Goal: Transaction & Acquisition: Purchase product/service

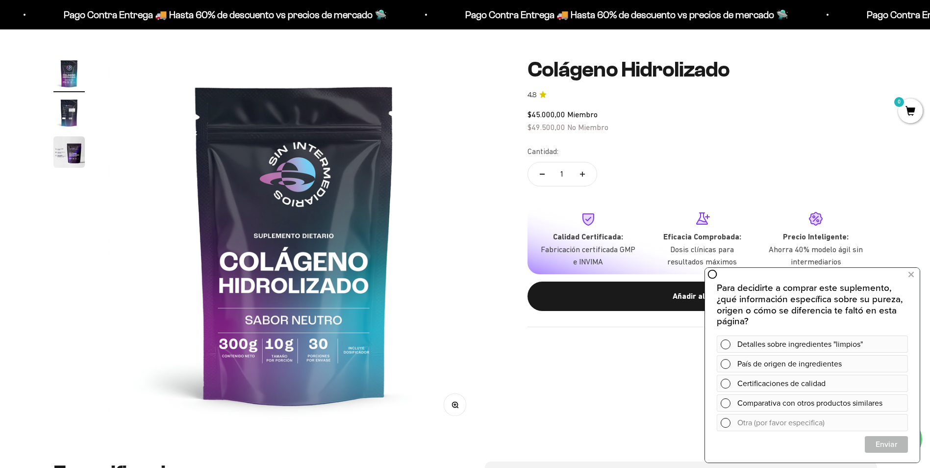
scroll to position [196, 0]
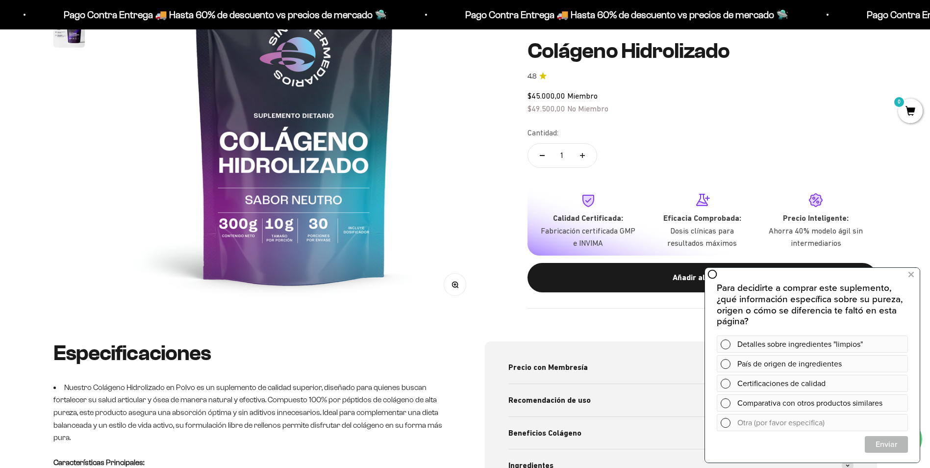
click at [321, 158] on img at bounding box center [294, 124] width 372 height 372
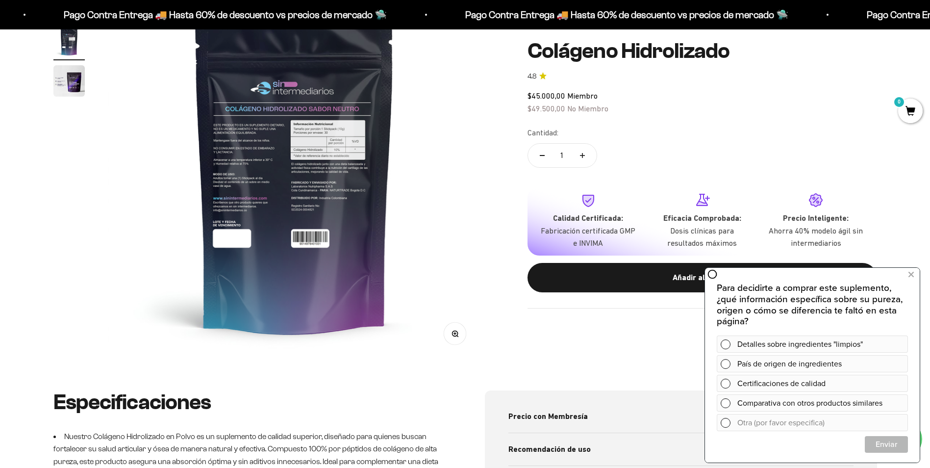
scroll to position [49, 0]
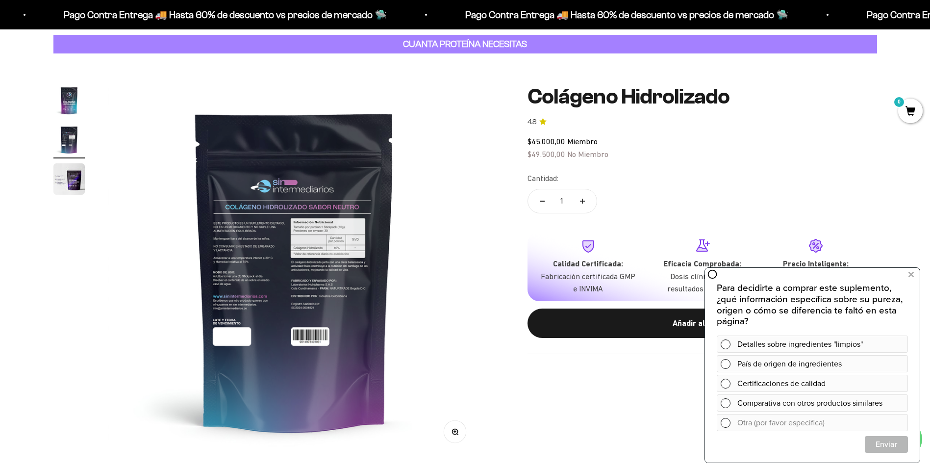
click at [310, 285] on img at bounding box center [294, 271] width 372 height 372
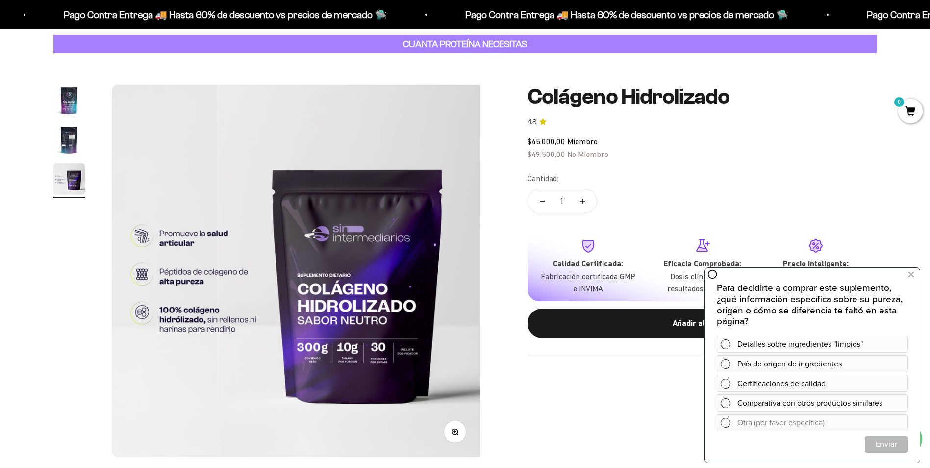
scroll to position [0, 767]
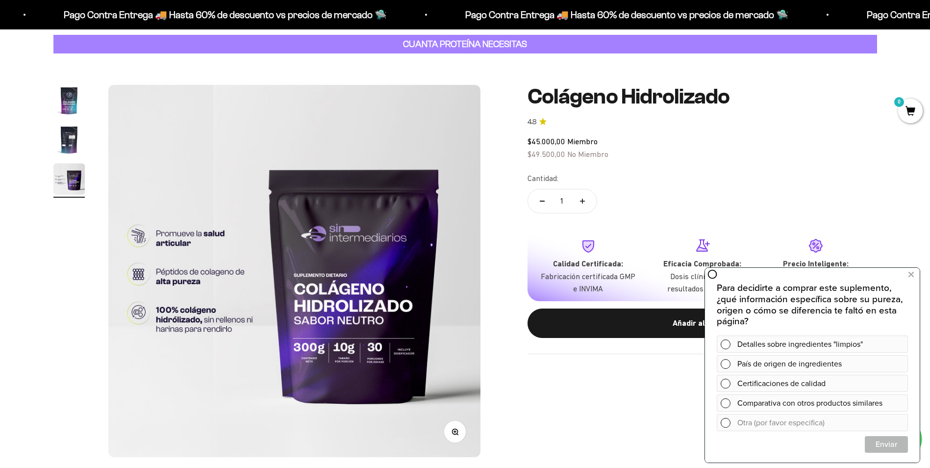
click at [332, 292] on img at bounding box center [294, 271] width 372 height 372
click at [368, 290] on img at bounding box center [294, 271] width 372 height 372
click at [74, 107] on img "Ir al artículo 1" at bounding box center [68, 100] width 31 height 31
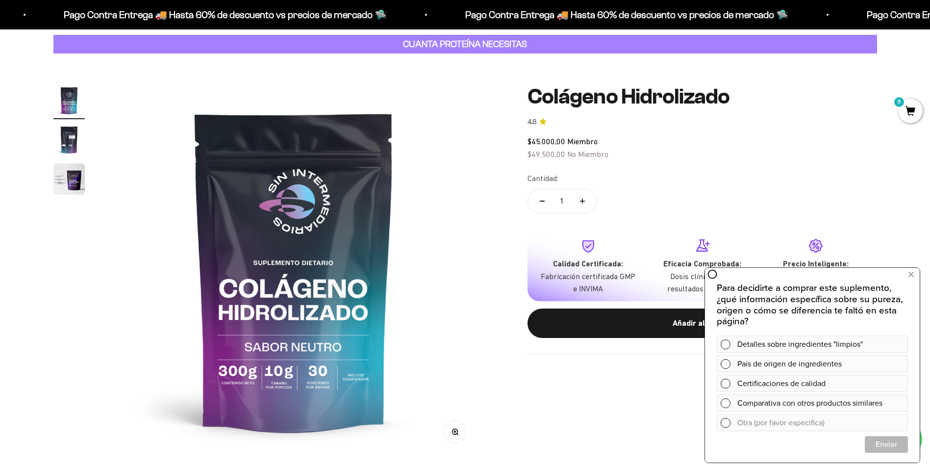
scroll to position [0, 0]
click at [314, 215] on img at bounding box center [294, 271] width 372 height 372
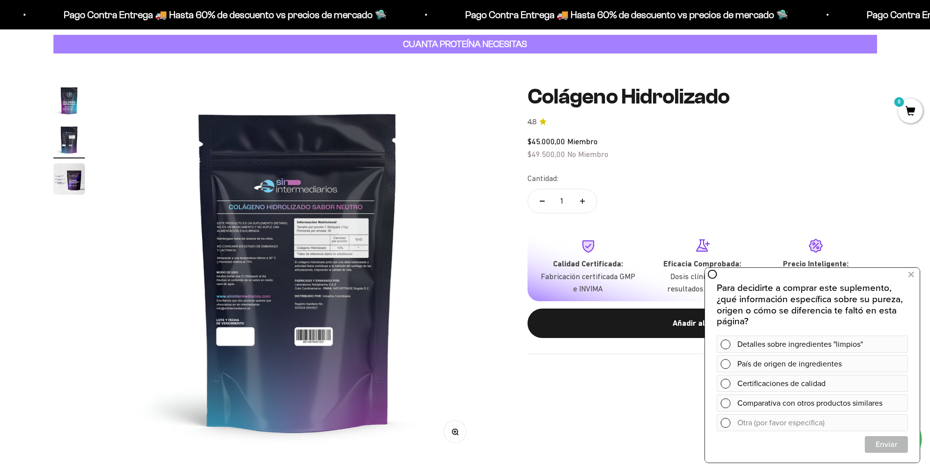
scroll to position [0, 384]
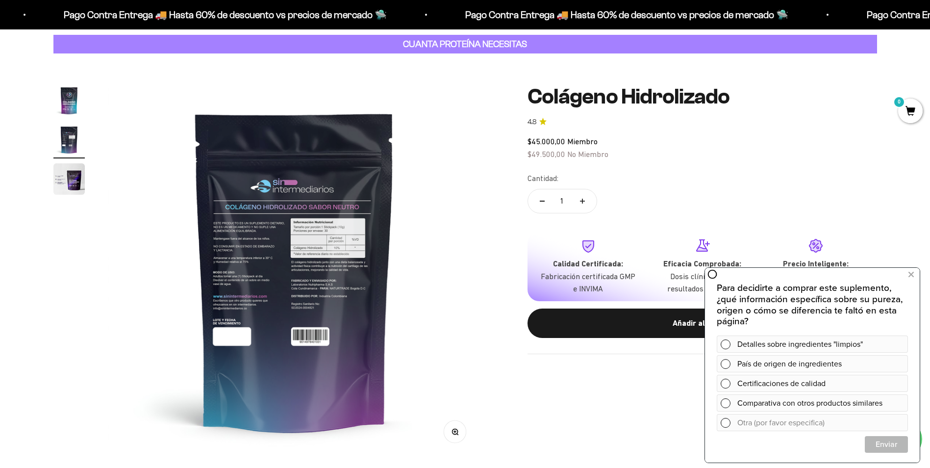
click at [314, 215] on img at bounding box center [294, 271] width 372 height 372
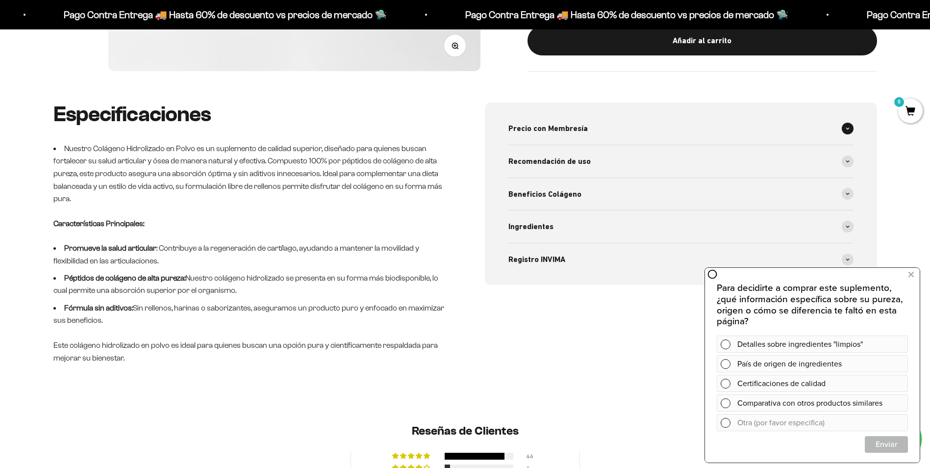
scroll to position [490, 0]
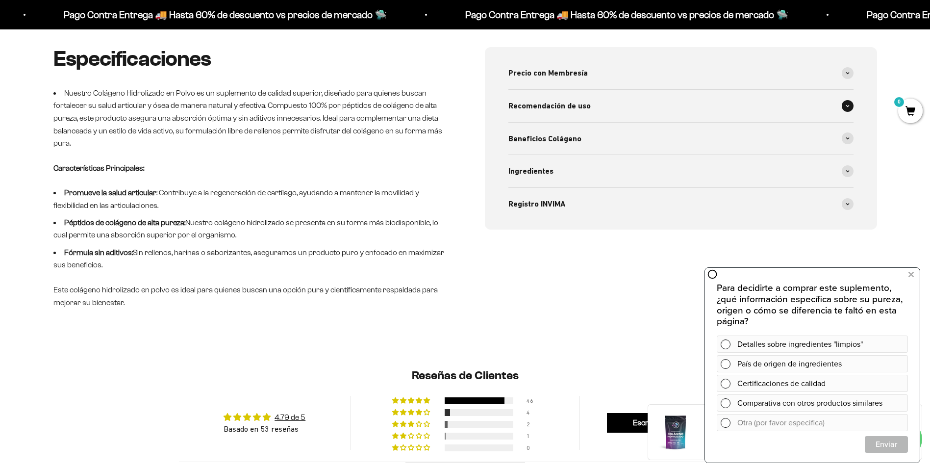
click at [847, 104] on icon at bounding box center [847, 105] width 4 height 3
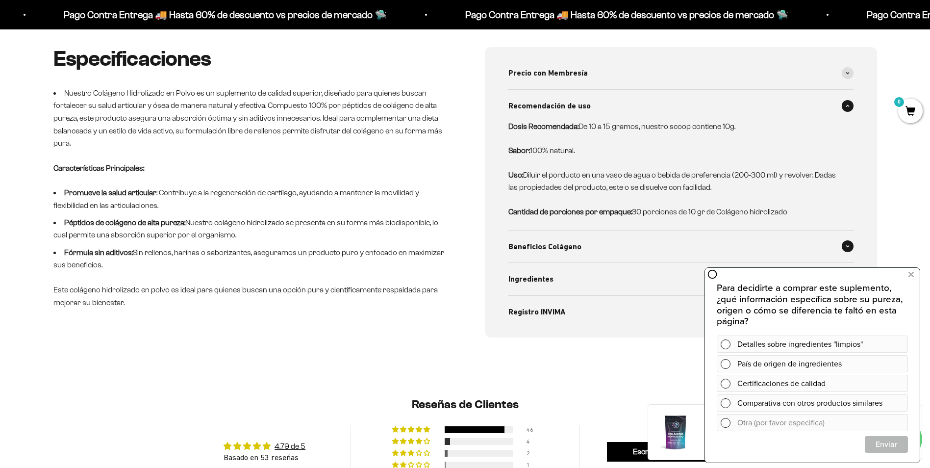
click at [846, 247] on icon at bounding box center [847, 246] width 3 height 1
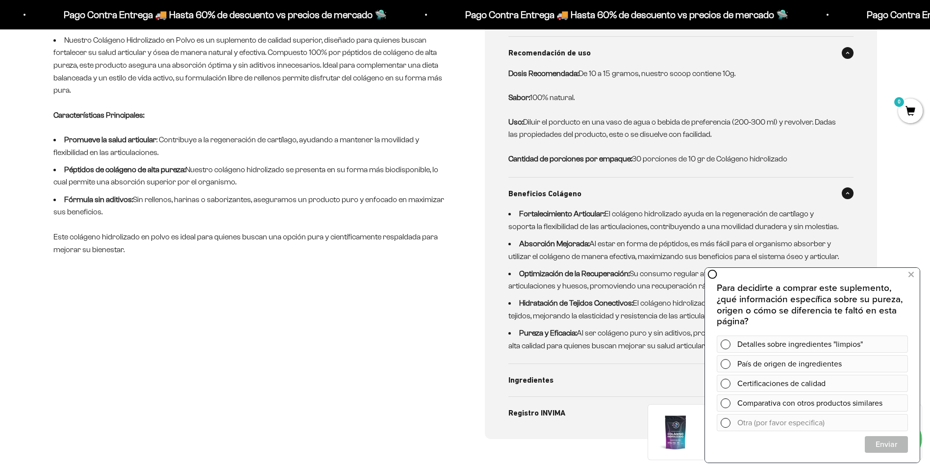
scroll to position [686, 0]
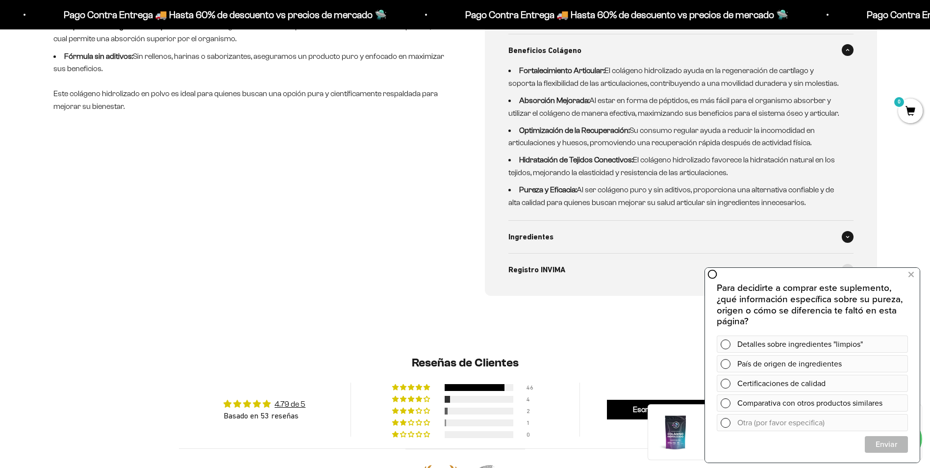
click at [847, 234] on span at bounding box center [847, 237] width 12 height 12
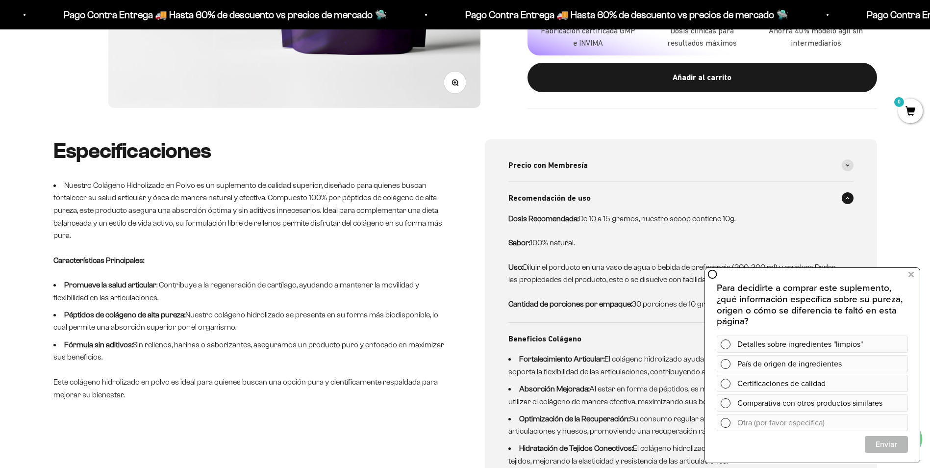
scroll to position [245, 0]
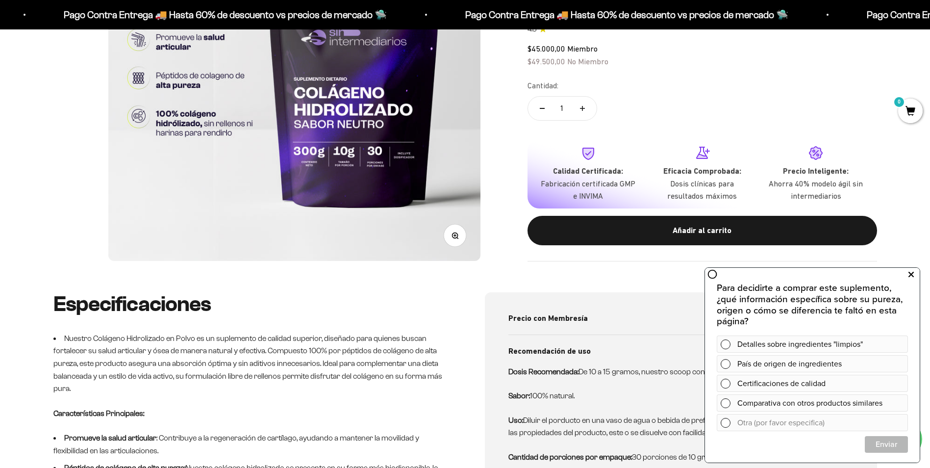
click at [908, 273] on icon at bounding box center [910, 274] width 5 height 13
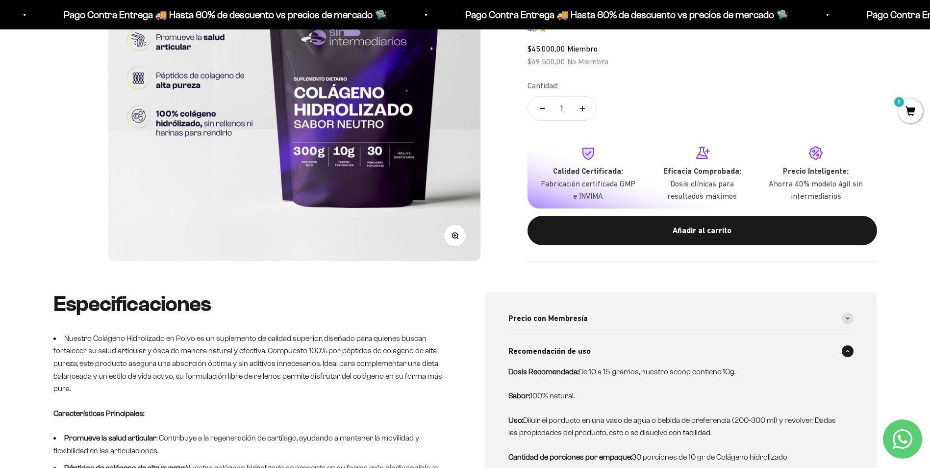
click at [583, 106] on icon "Aumentar cantidad" at bounding box center [582, 107] width 5 height 5
type input "2"
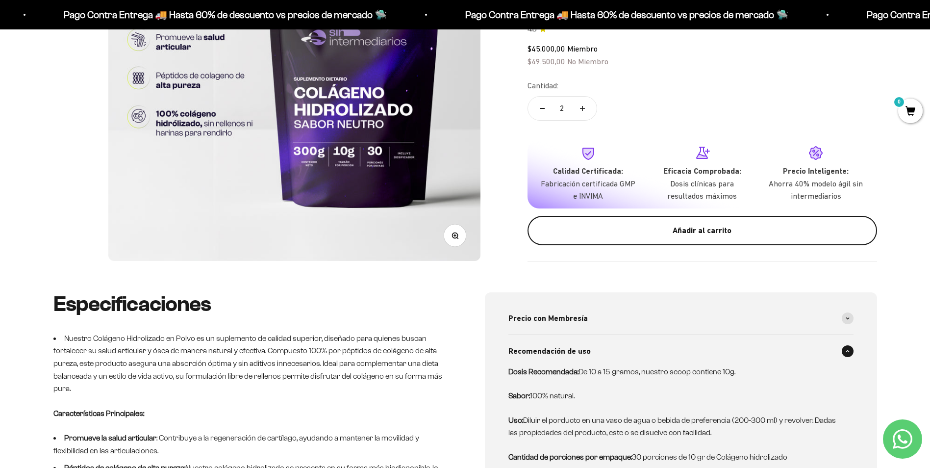
click at [702, 232] on div "Añadir al carrito" at bounding box center [702, 230] width 310 height 13
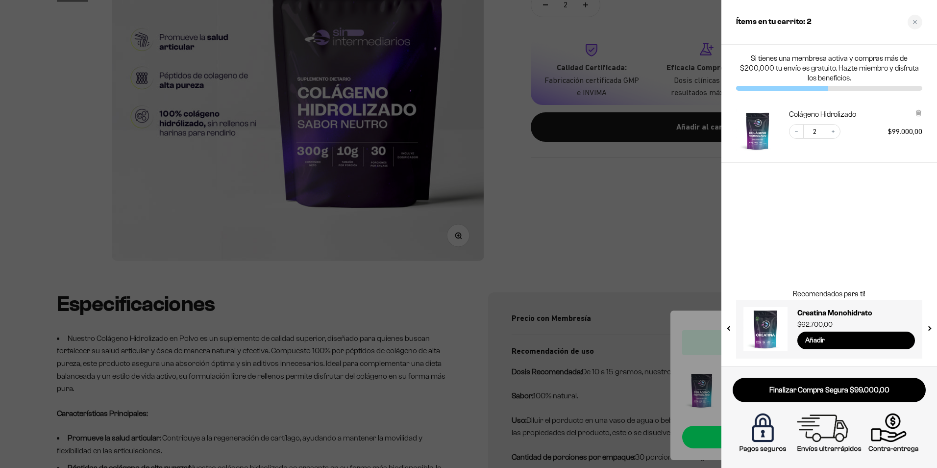
click at [646, 155] on div at bounding box center [468, 234] width 937 height 468
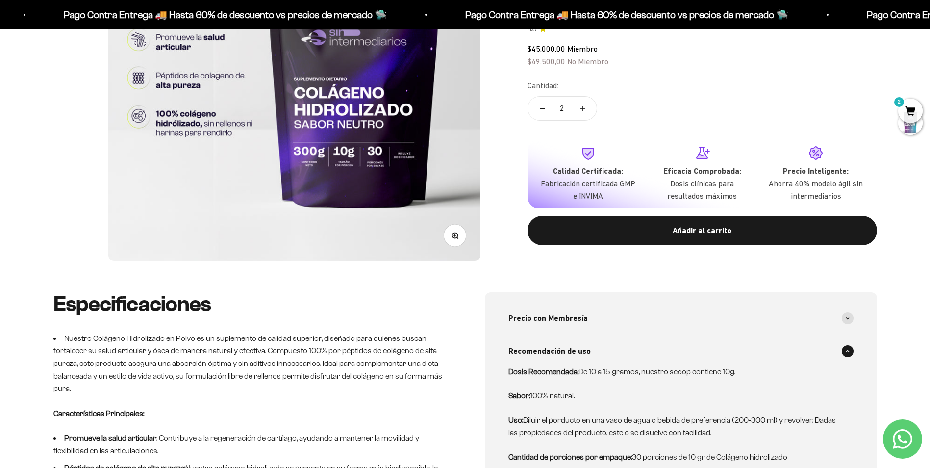
scroll to position [0, 0]
